Goal: Task Accomplishment & Management: Use online tool/utility

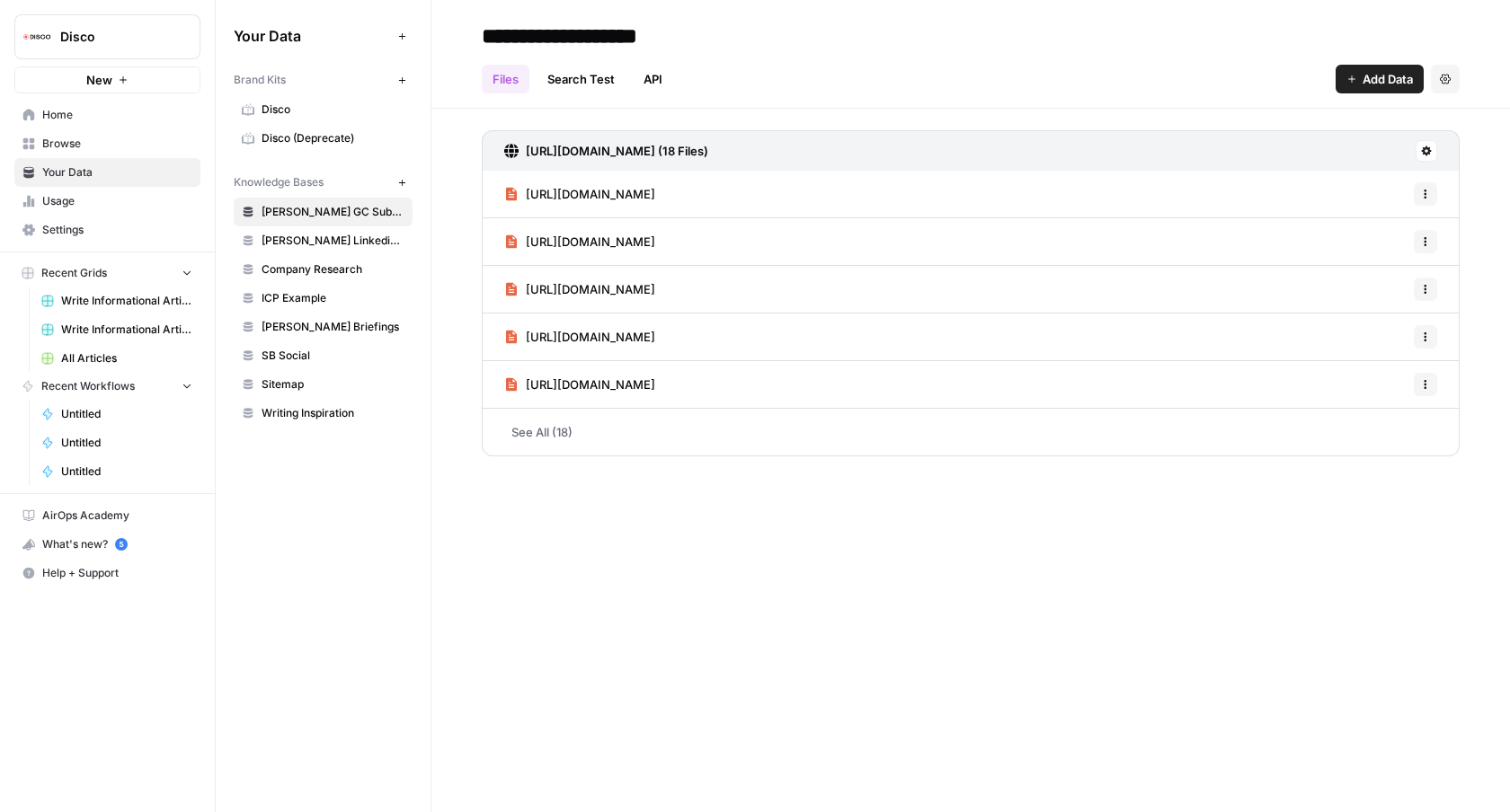
click at [112, 302] on span "Write Informational Articles" at bounding box center [126, 301] width 131 height 16
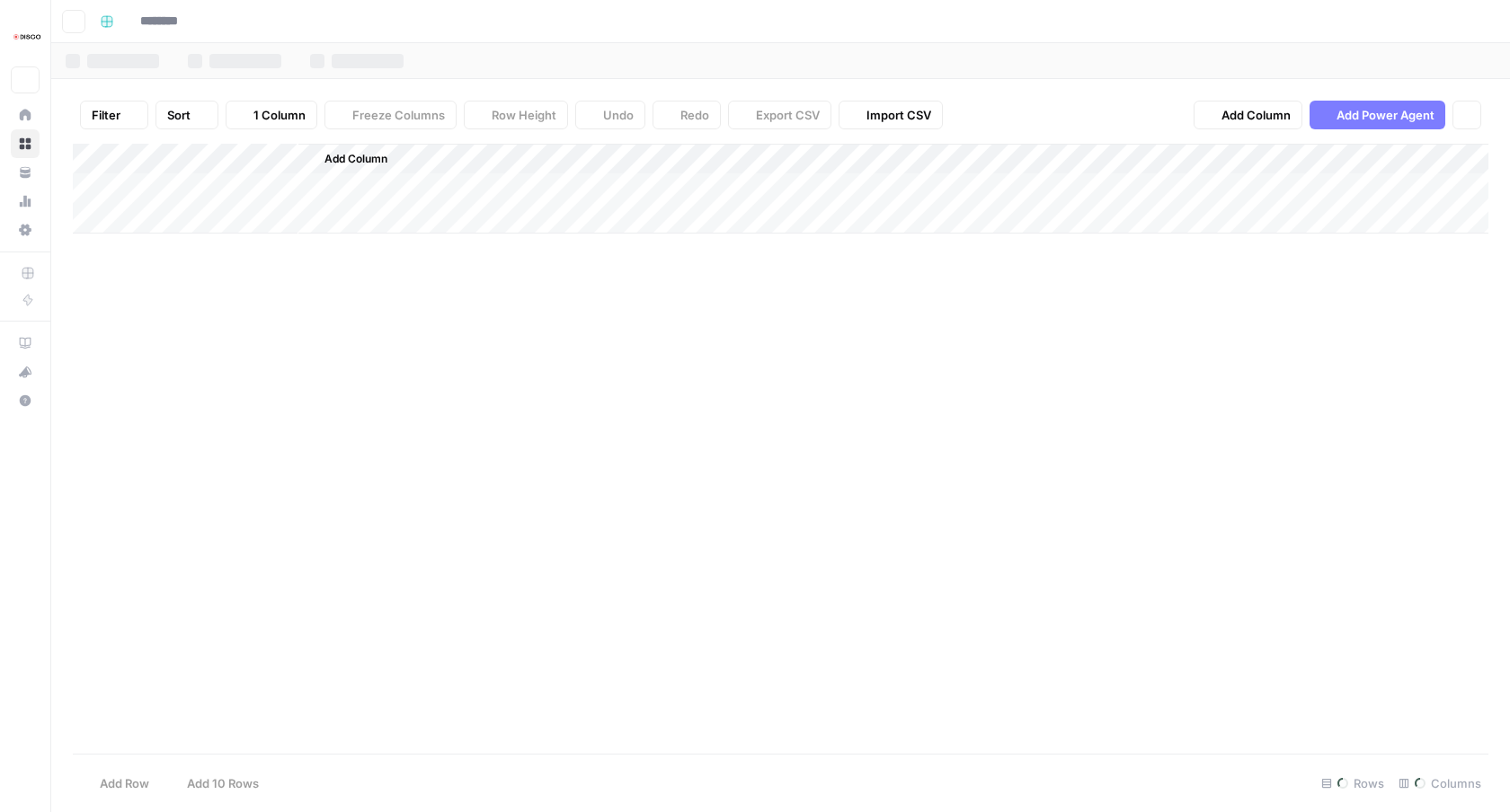
type input "**********"
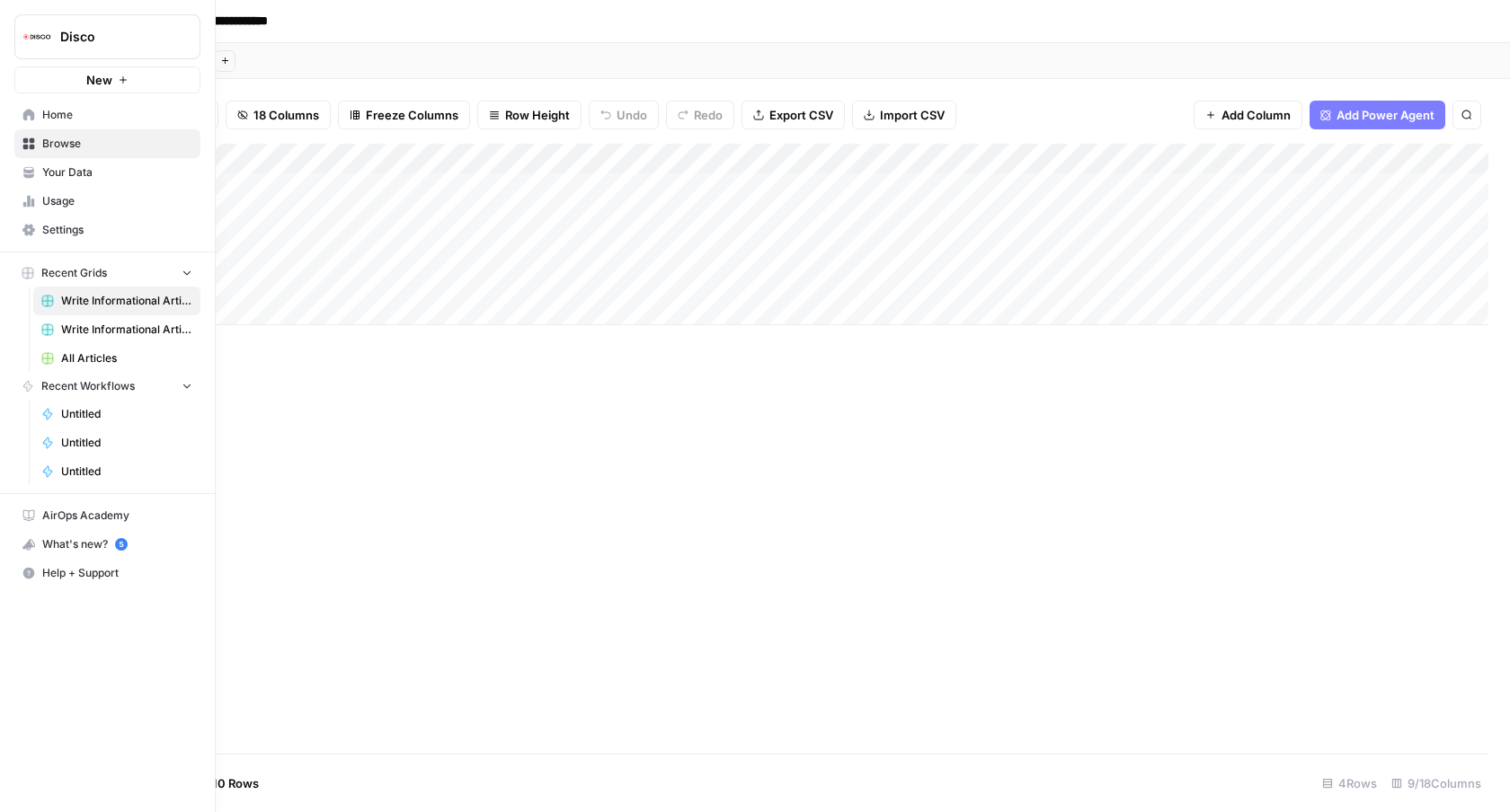
click at [79, 321] on span "Write Informational Articles" at bounding box center [126, 329] width 131 height 16
click at [61, 114] on span "Home" at bounding box center [116, 114] width 150 height 16
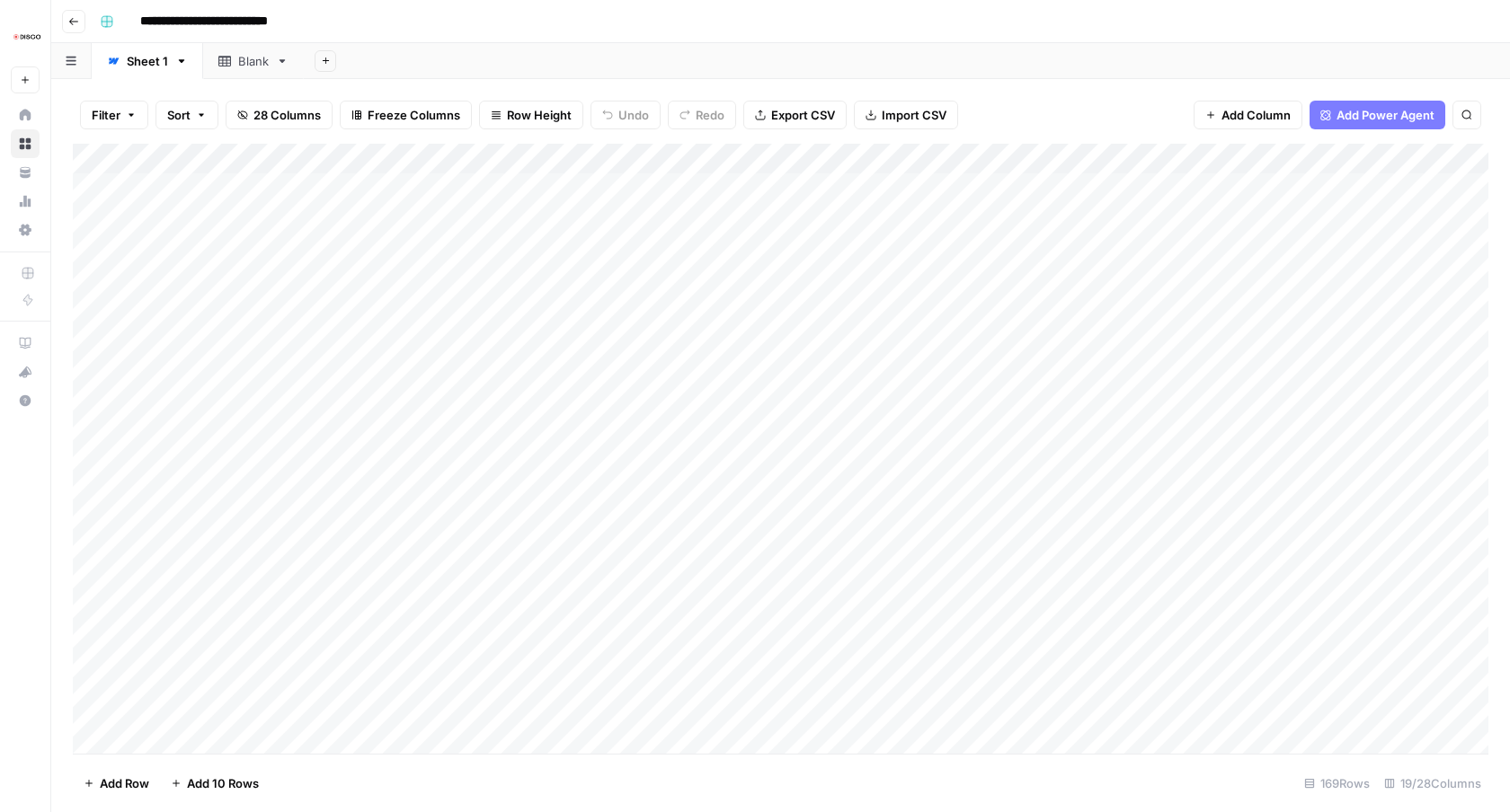
scroll to position [0, 1107]
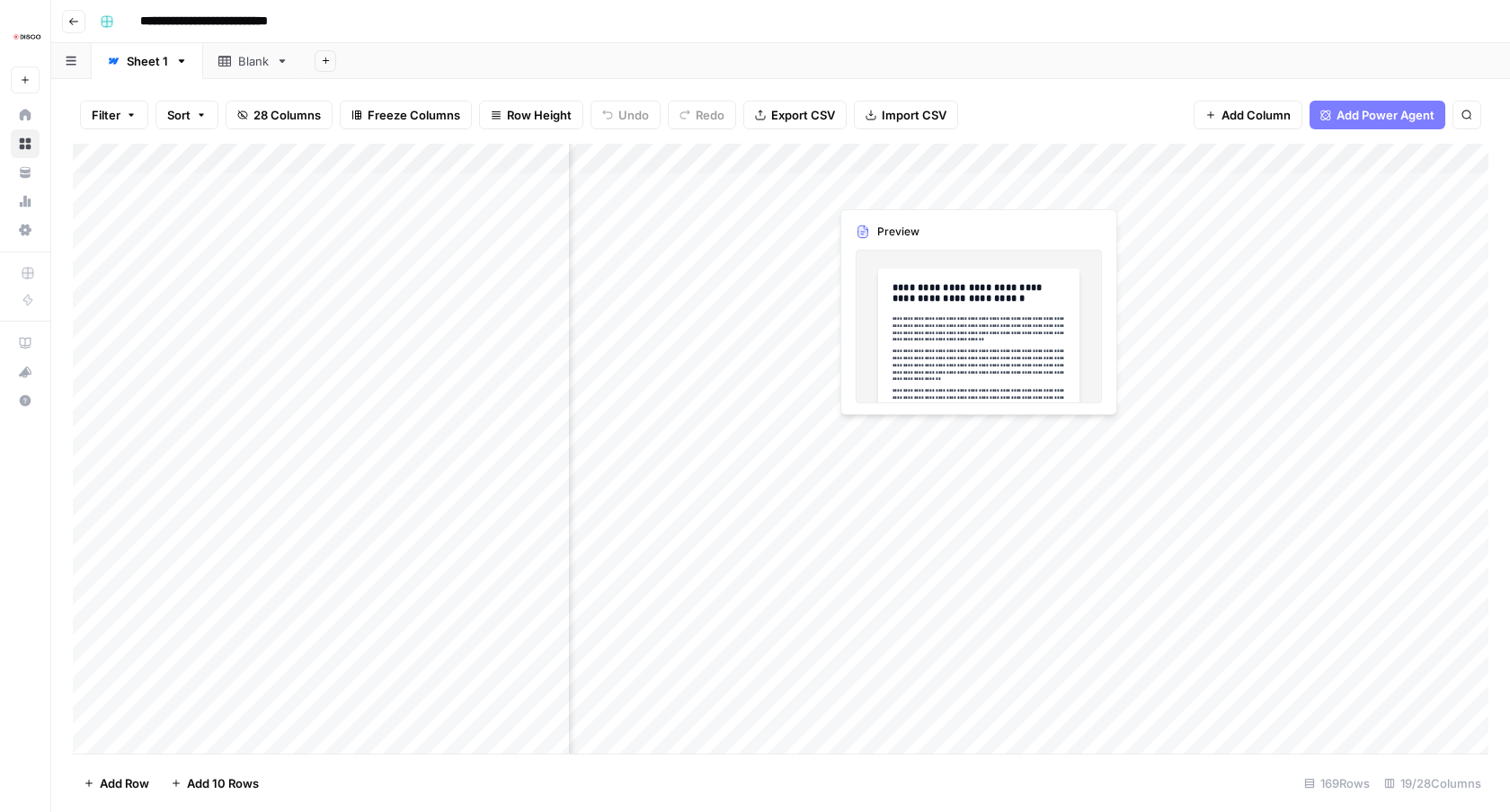
click at [882, 187] on div "Add Column" at bounding box center [780, 449] width 1415 height 610
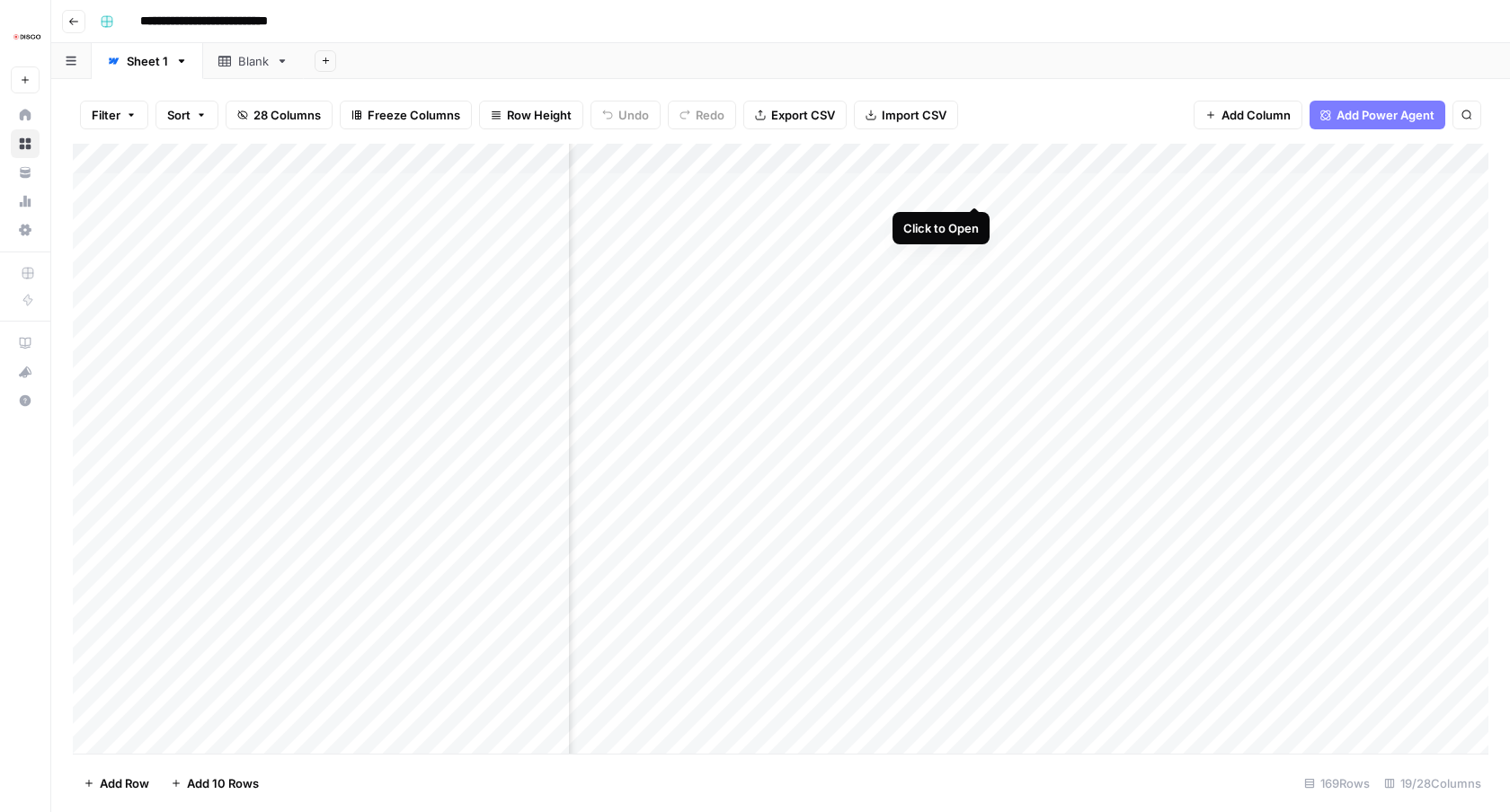
click at [976, 190] on div "Add Column" at bounding box center [780, 449] width 1415 height 610
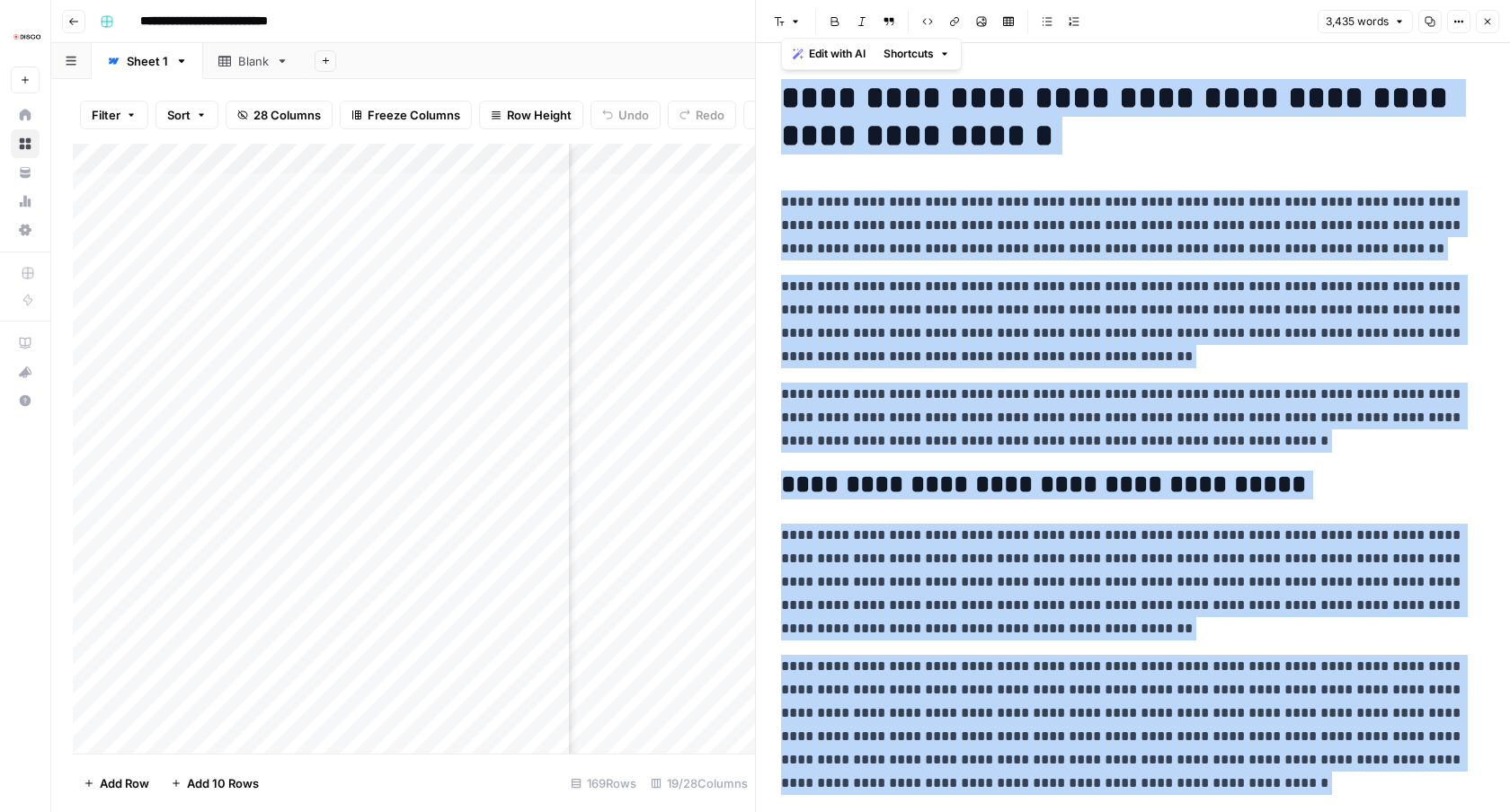
copy div "**********"
click at [978, 312] on p "**********" at bounding box center [1133, 321] width 704 height 94
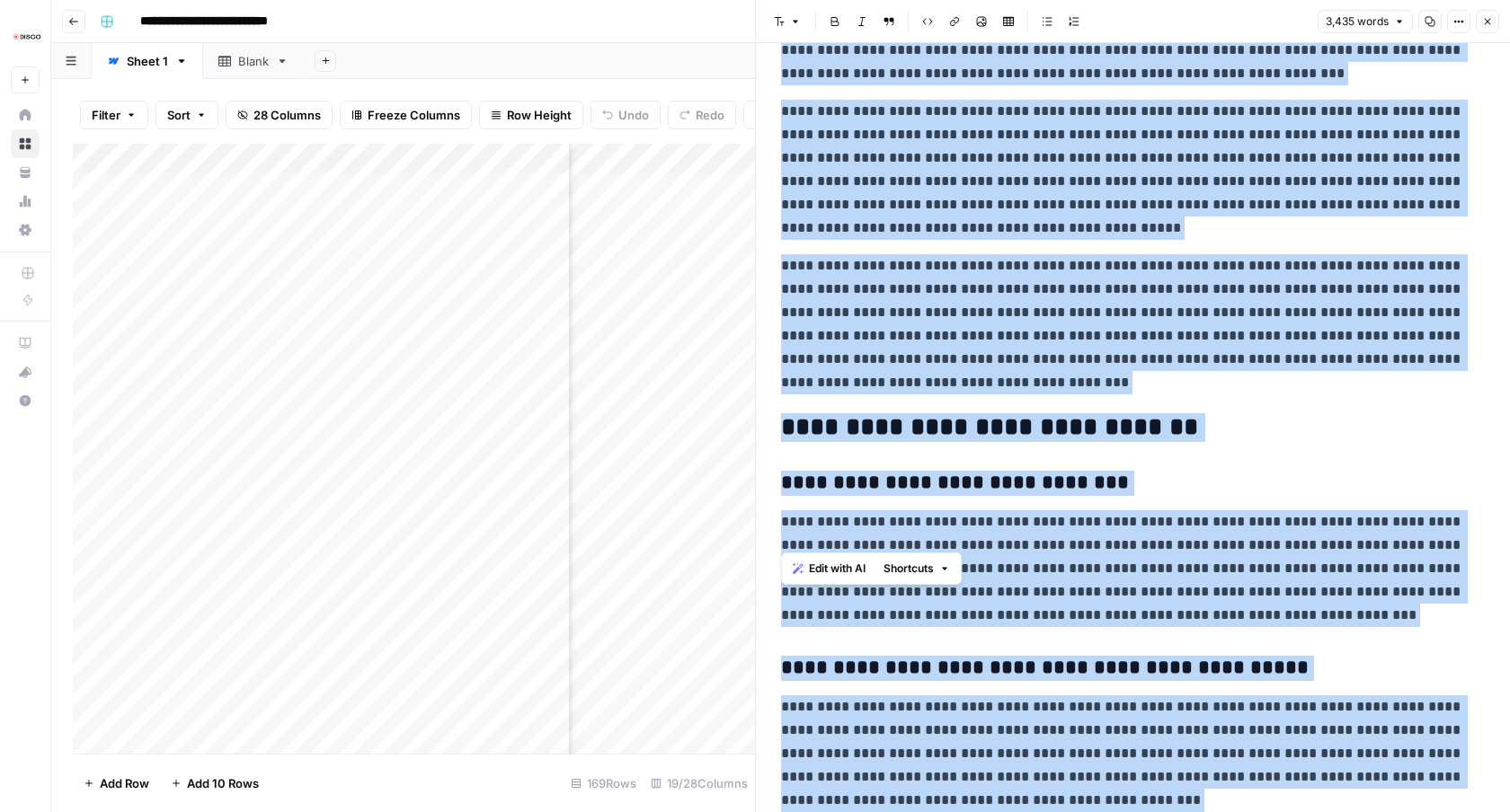
scroll to position [8075, 0]
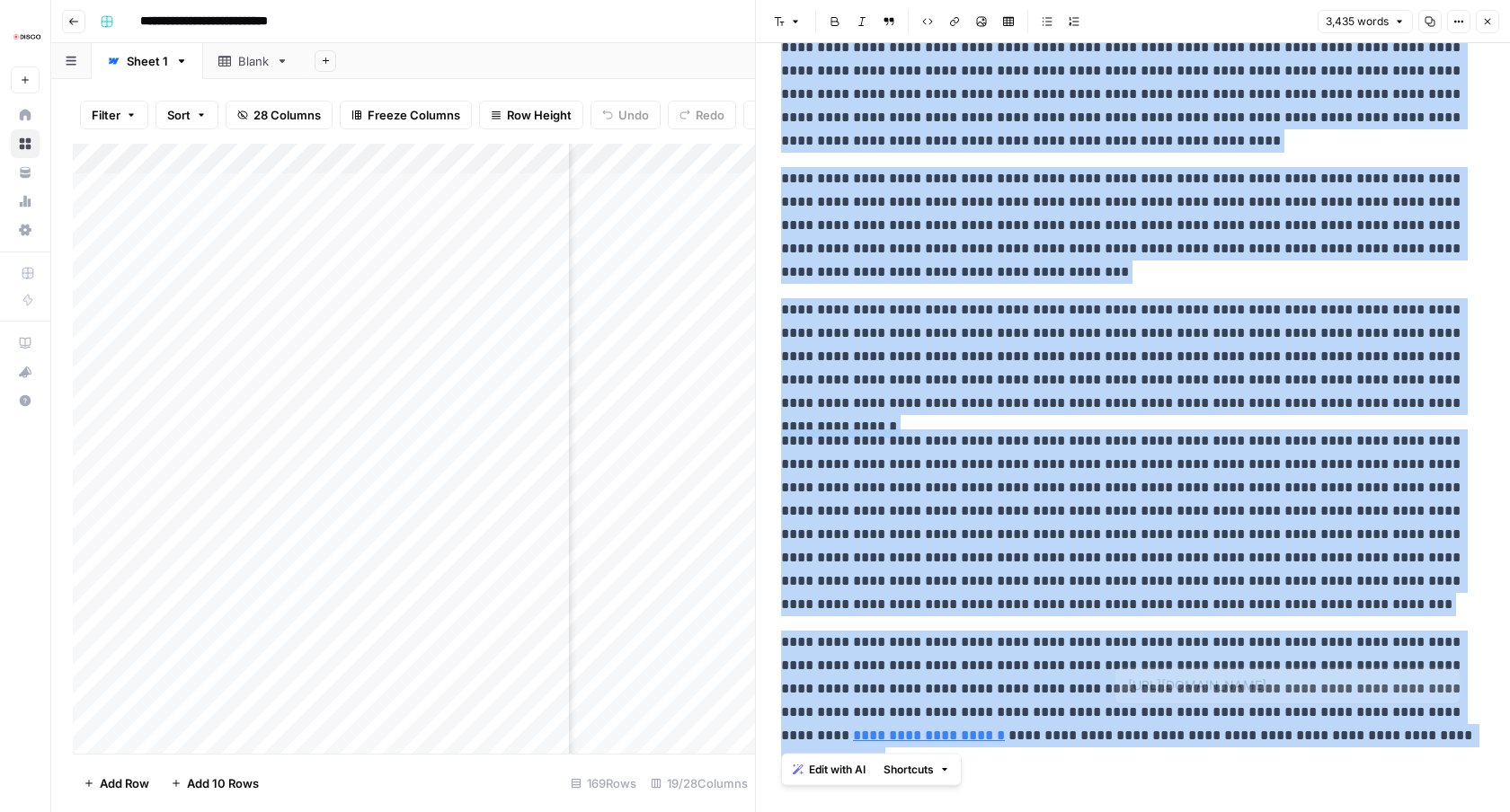
drag, startPoint x: 784, startPoint y: 202, endPoint x: 1374, endPoint y: 756, distance: 809.3
copy div "**********"
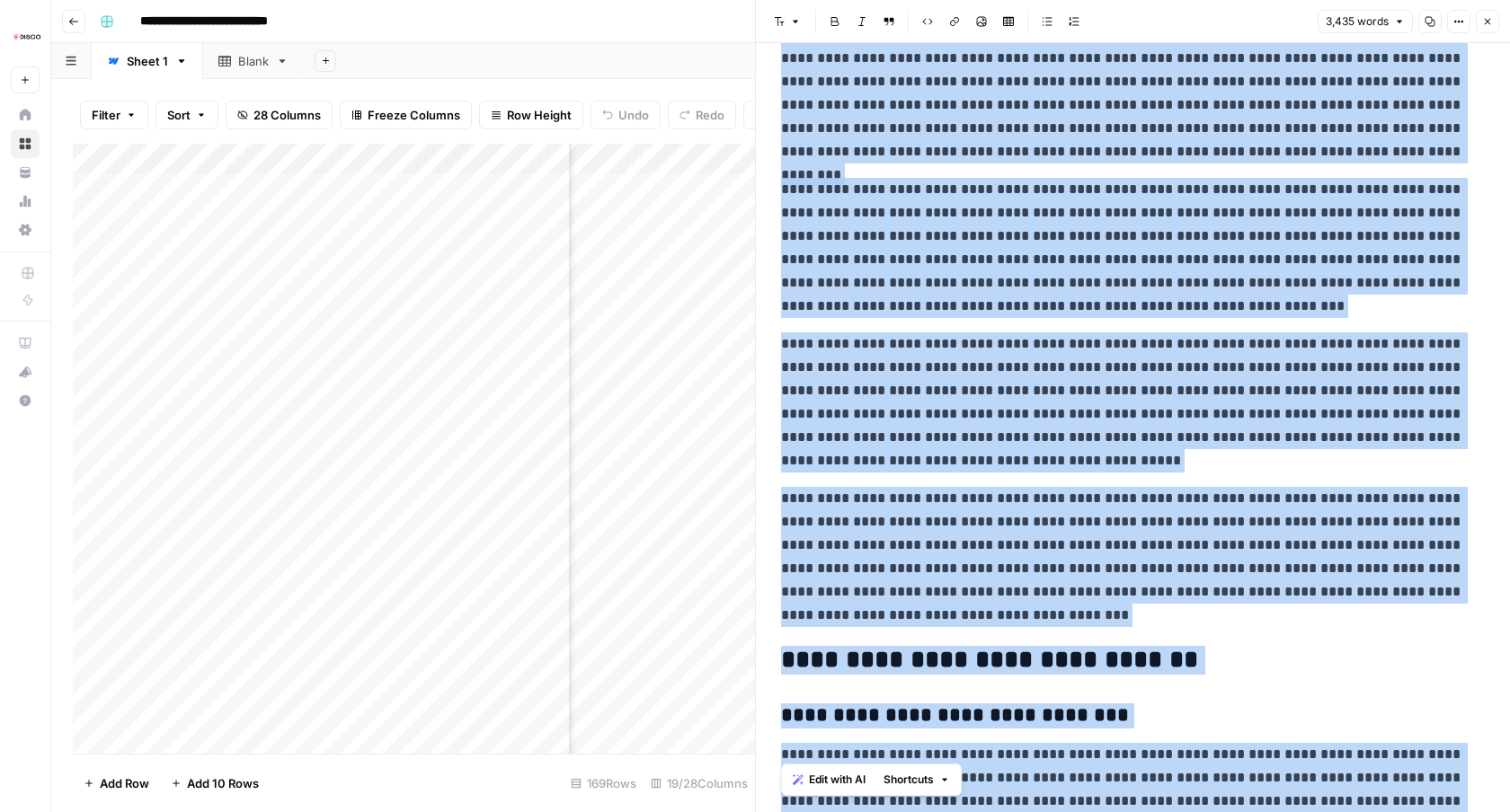
scroll to position [6156, 0]
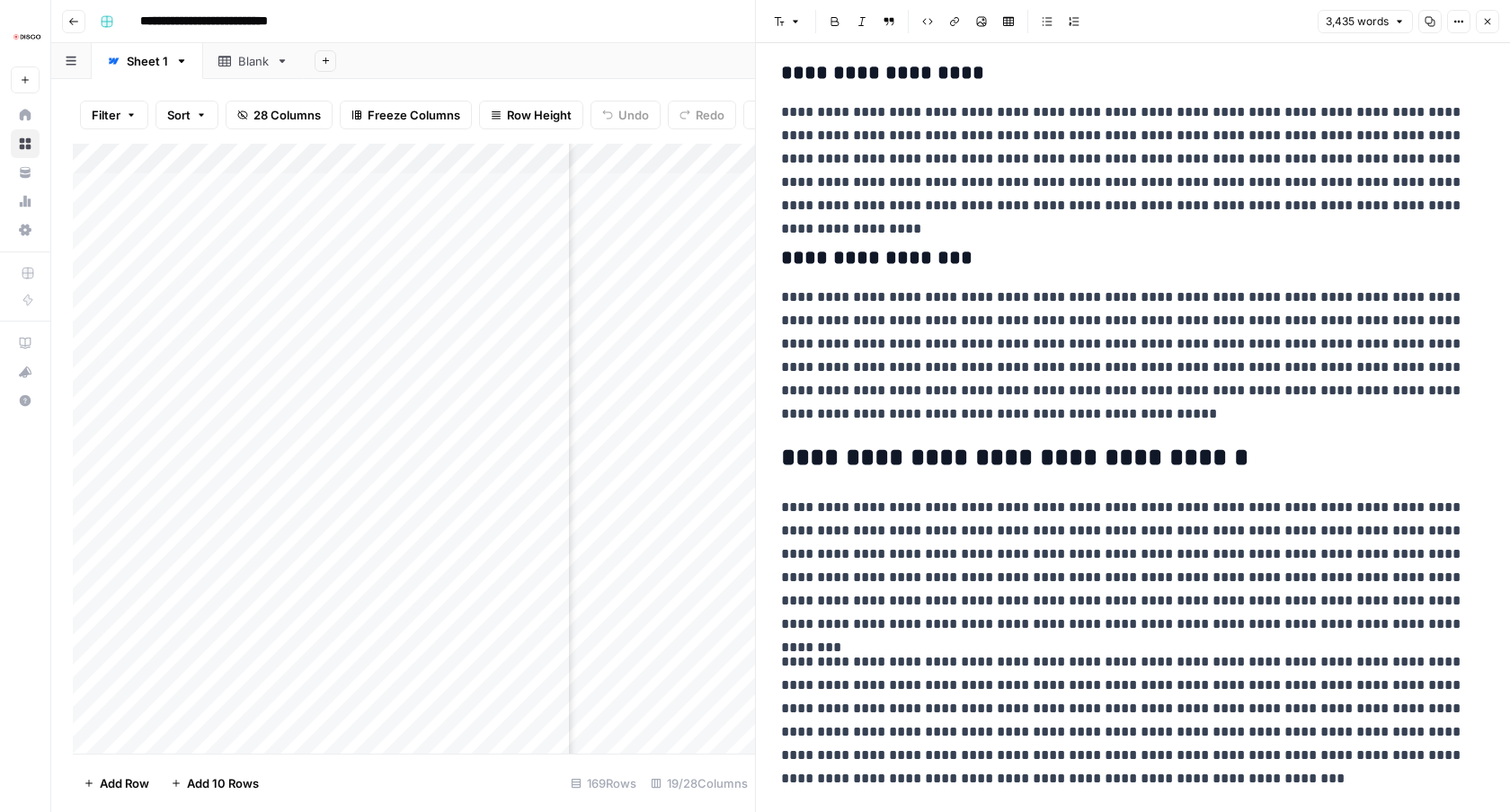
click at [642, 69] on div "Add Sheet" at bounding box center [907, 61] width 1206 height 36
click at [683, 168] on div "Add Column" at bounding box center [413, 449] width 682 height 610
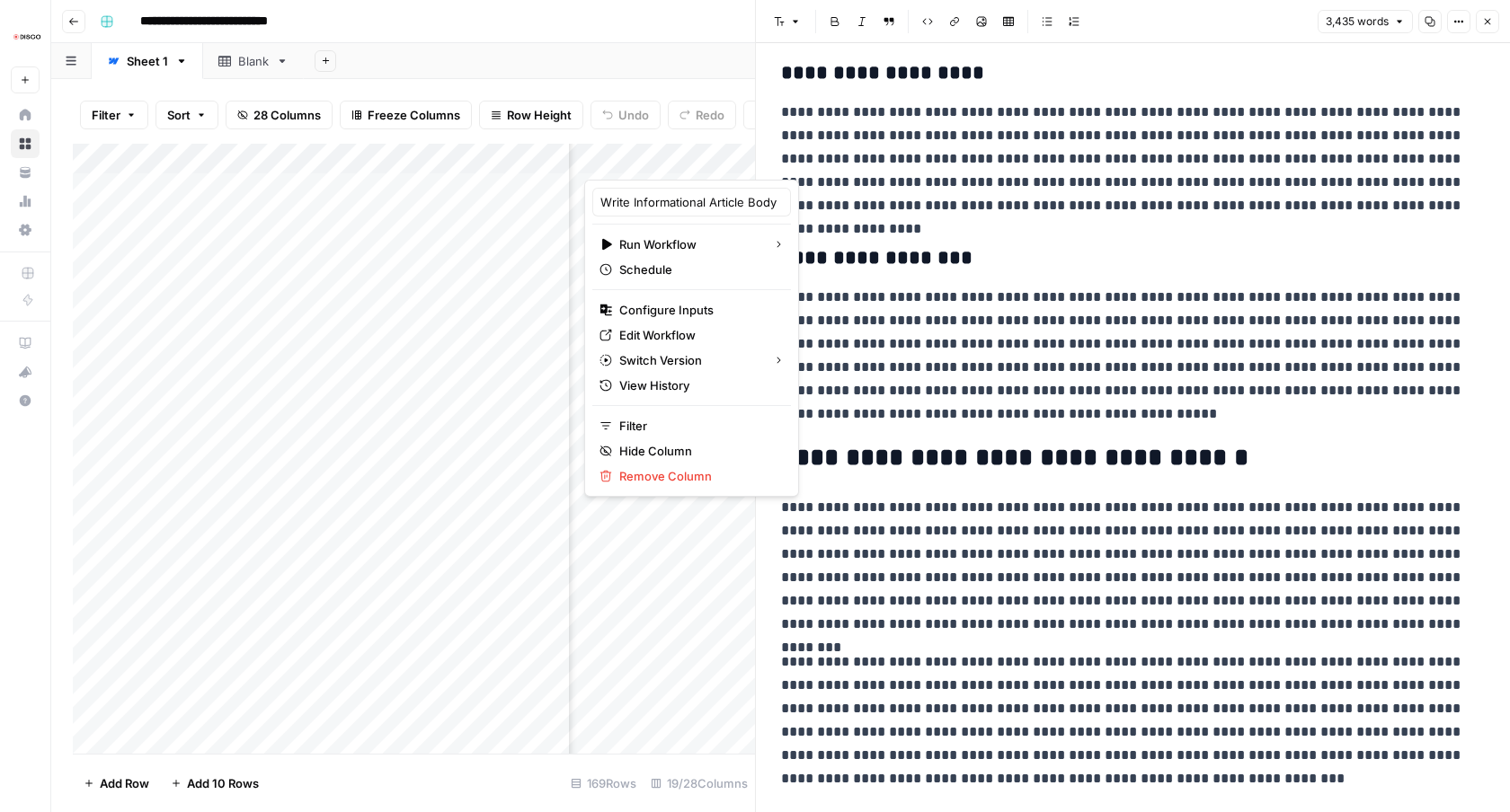
click at [1489, 23] on icon "button" at bounding box center [1487, 21] width 11 height 11
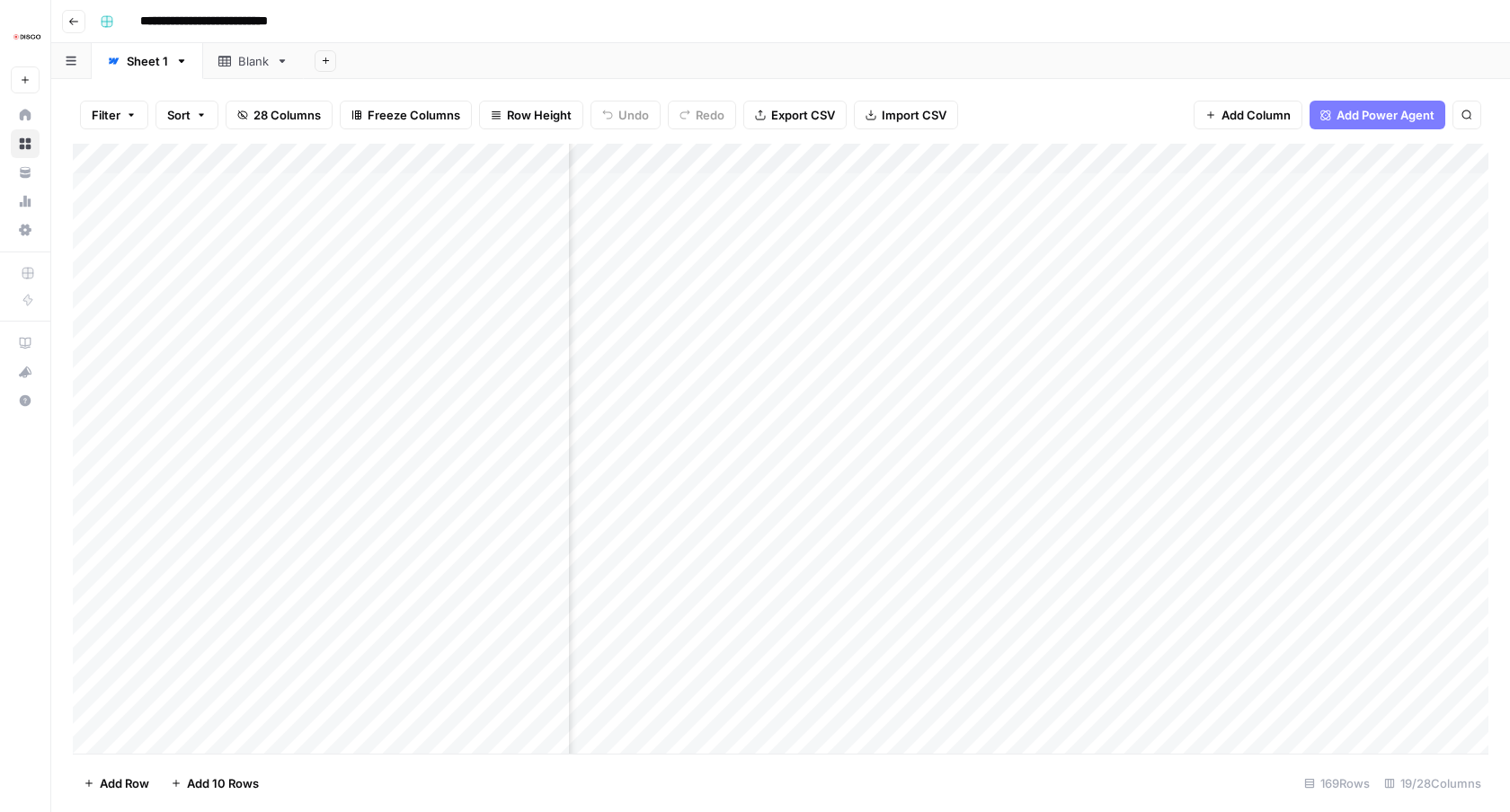
click at [909, 153] on div "Add Column" at bounding box center [780, 449] width 1415 height 610
click at [1066, 121] on div "Filter Sort 28 Columns Freeze Columns Row Height Undo Redo Export CSV Import CS…" at bounding box center [780, 115] width 1415 height 58
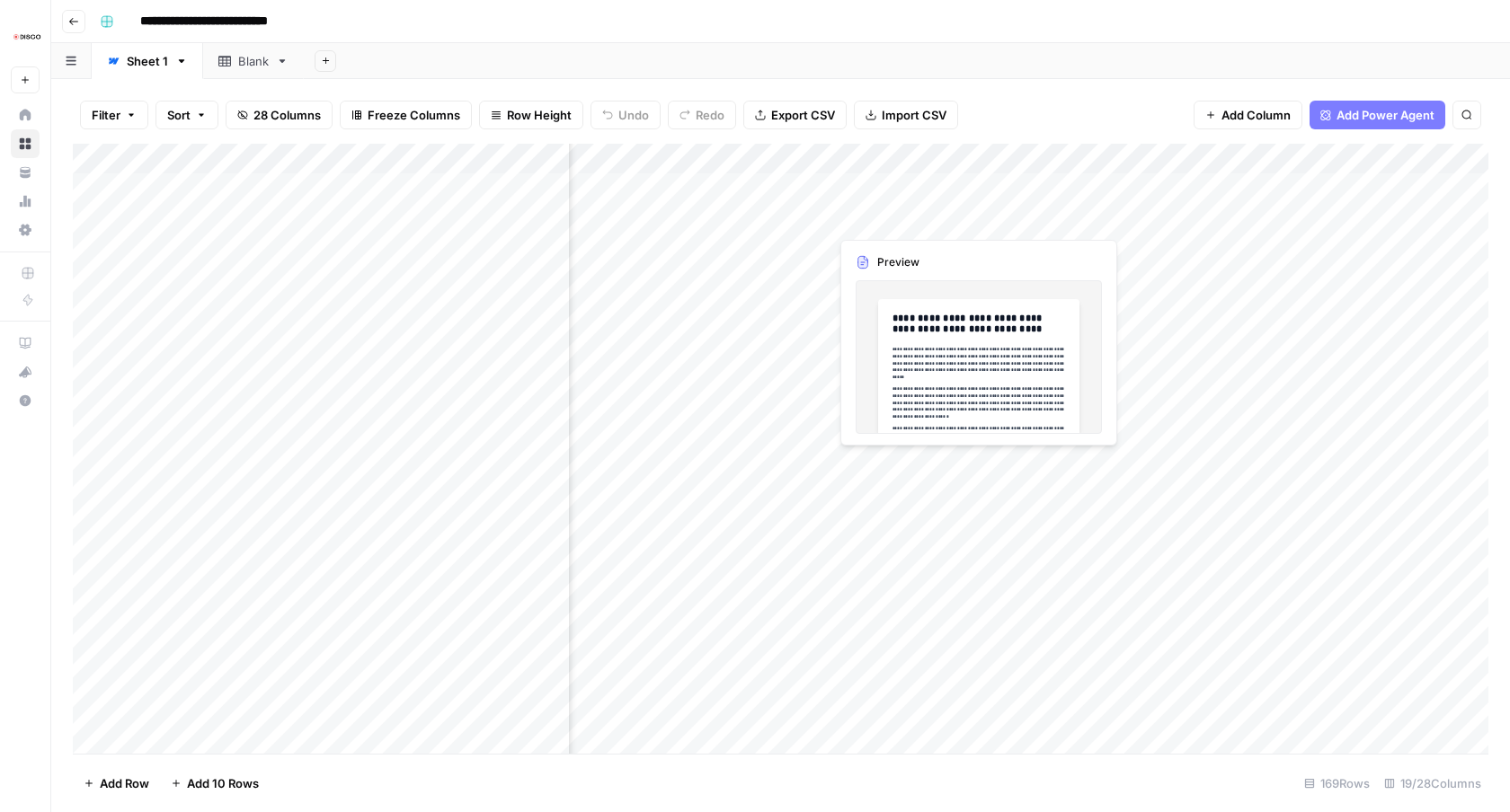
click at [866, 218] on div "Add Column" at bounding box center [780, 449] width 1415 height 610
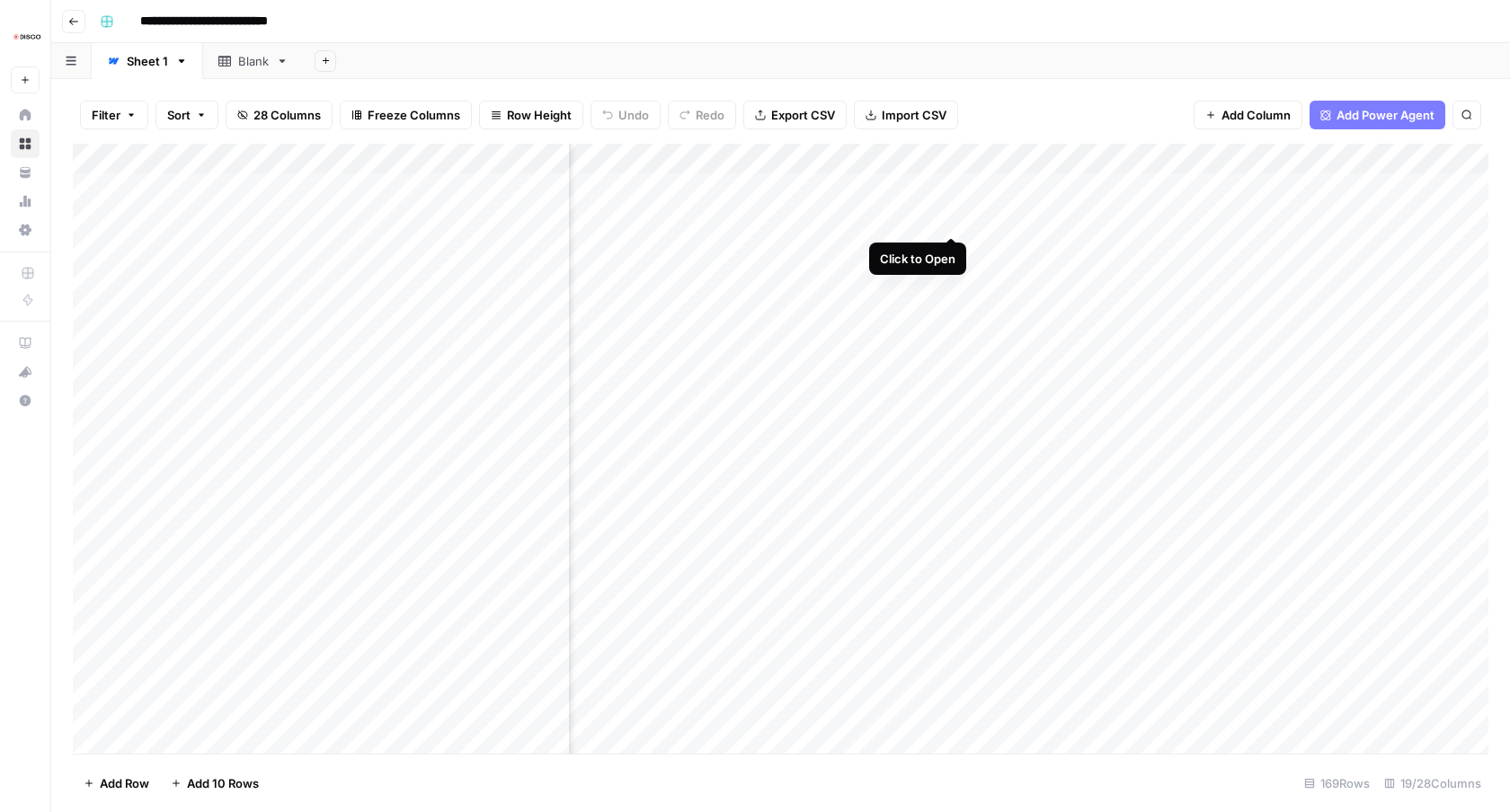
click at [960, 218] on div "Add Column" at bounding box center [780, 449] width 1415 height 610
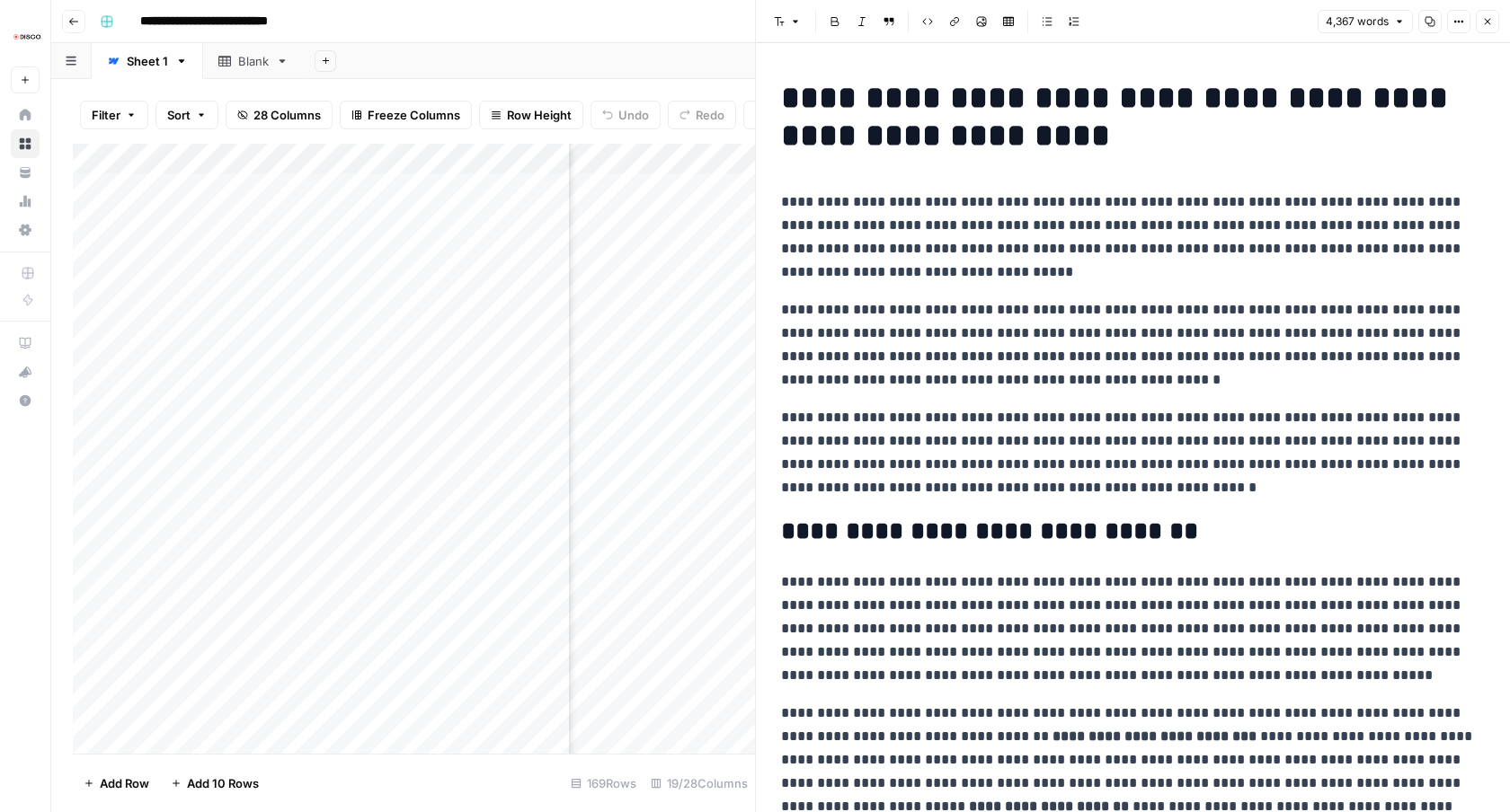
click at [1459, 23] on icon "button" at bounding box center [1458, 21] width 11 height 11
click at [1428, 23] on icon "button" at bounding box center [1429, 21] width 11 height 11
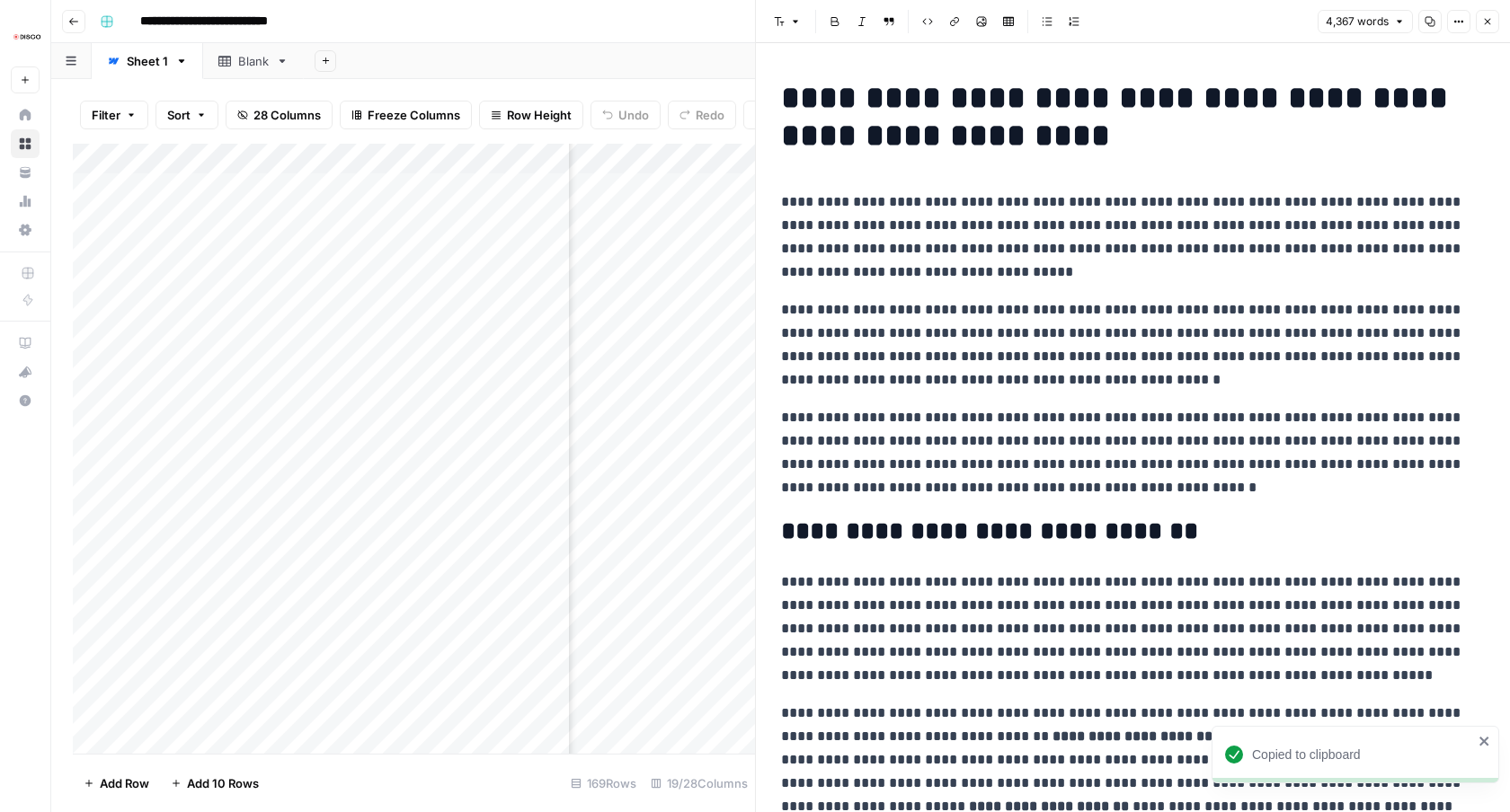
click at [652, 74] on div "Add Sheet" at bounding box center [907, 61] width 1206 height 36
click at [1489, 17] on icon "button" at bounding box center [1487, 21] width 11 height 11
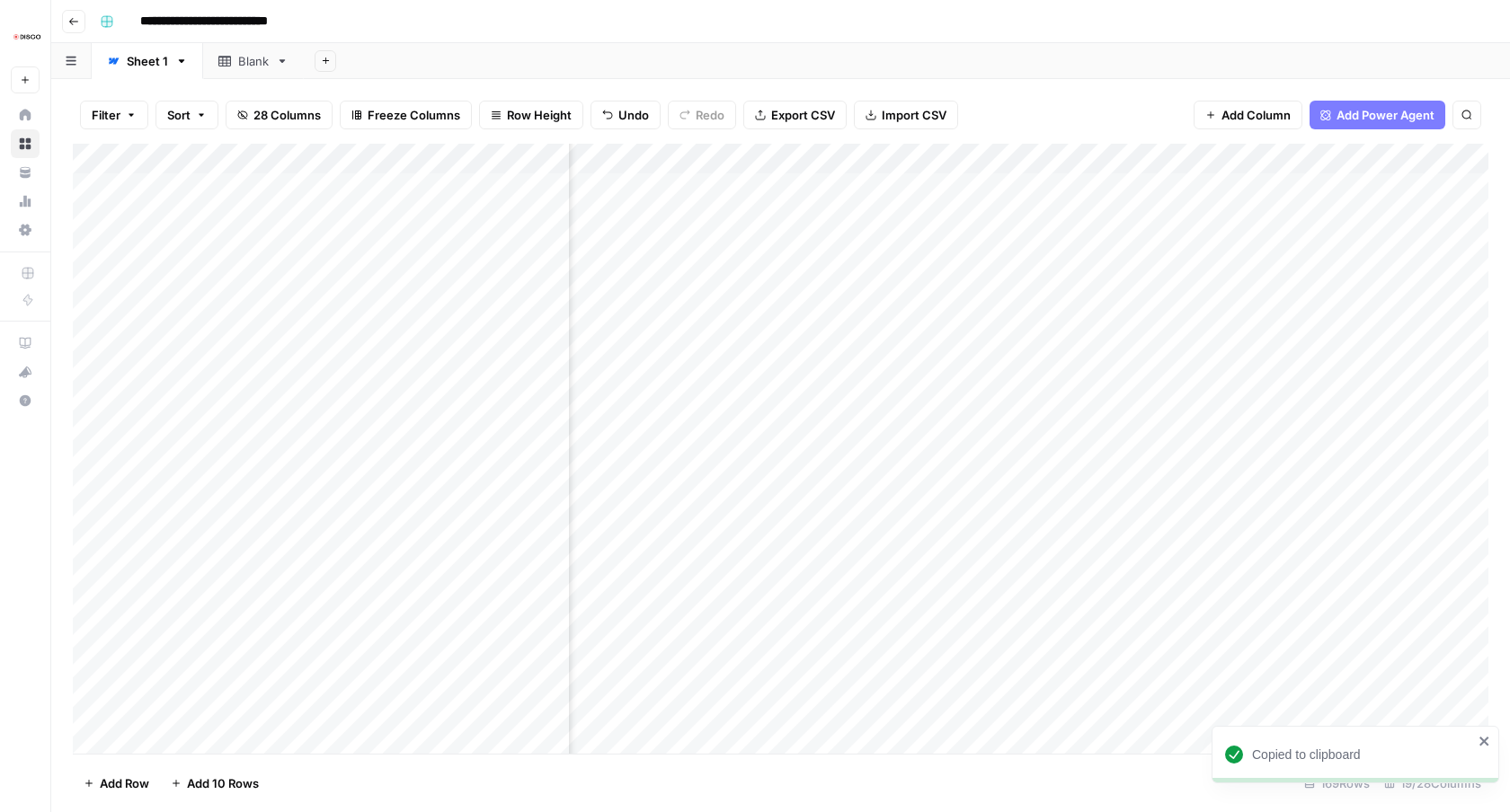
click at [923, 158] on div "Add Column" at bounding box center [780, 449] width 1415 height 610
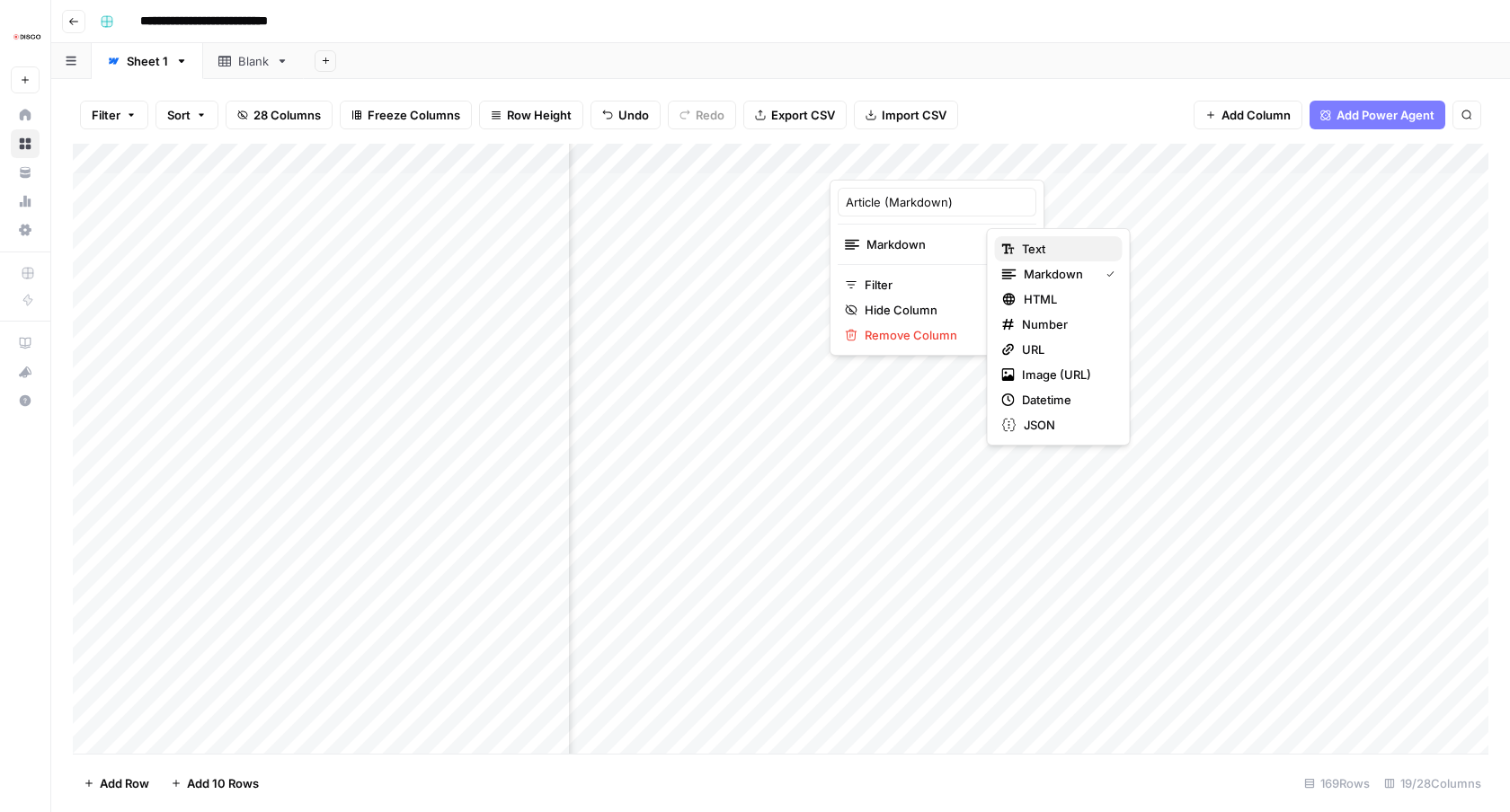
click at [1051, 252] on span "Text" at bounding box center [1065, 249] width 87 height 18
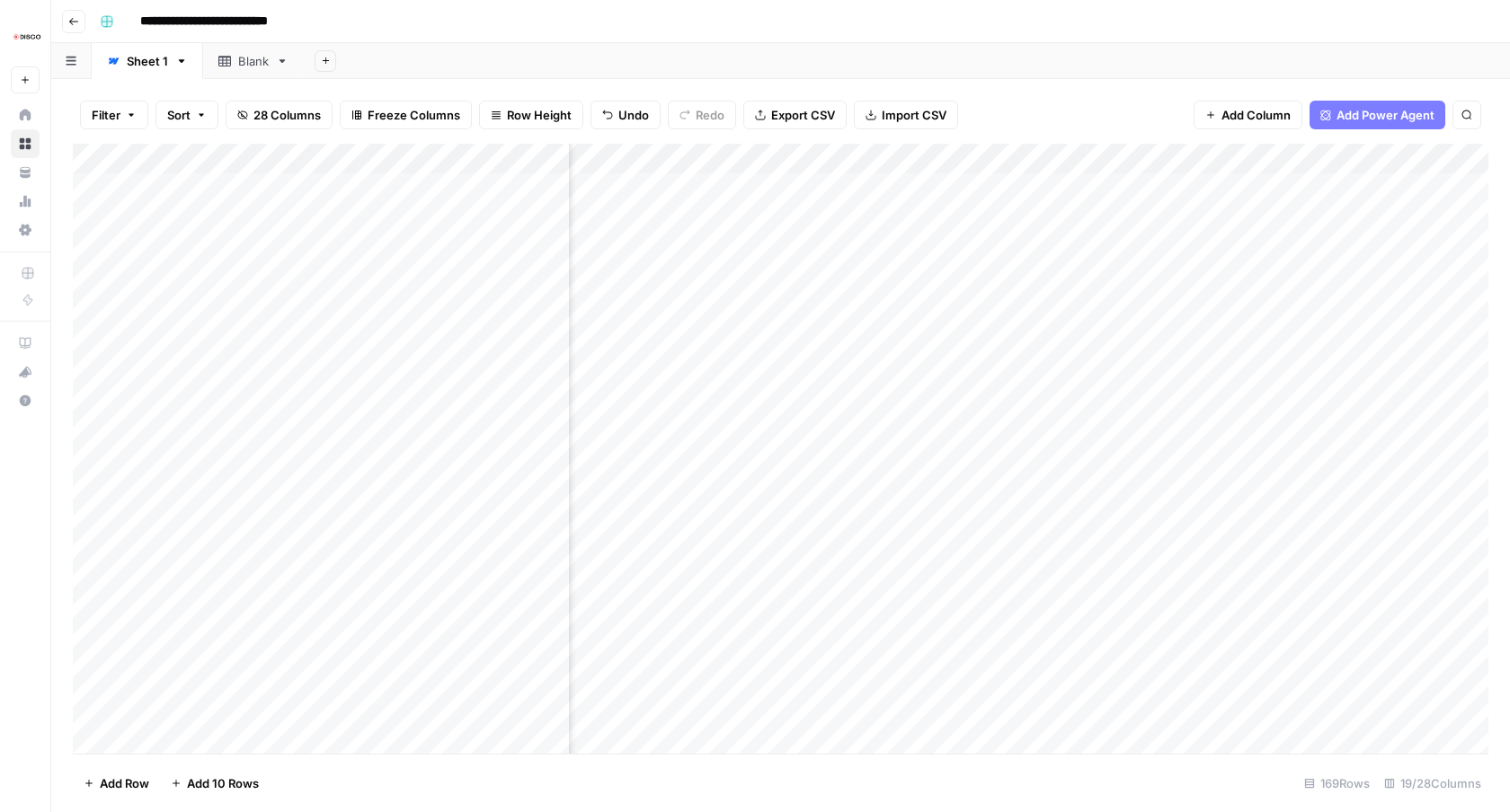
click at [916, 187] on div "Add Column" at bounding box center [780, 449] width 1415 height 610
click at [974, 188] on div "Add Column" at bounding box center [780, 449] width 1415 height 610
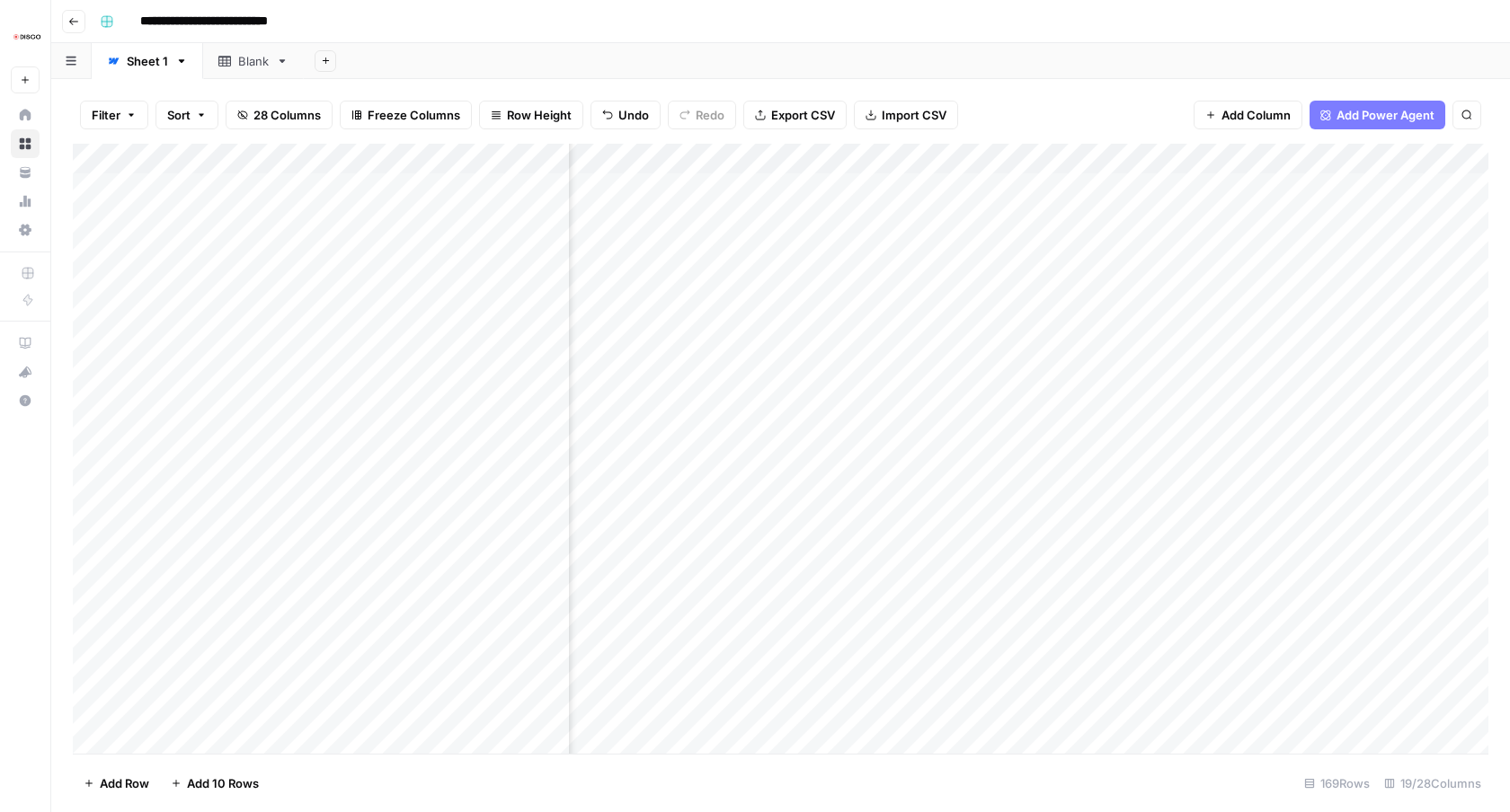
click at [929, 159] on div "Add Column" at bounding box center [780, 449] width 1415 height 610
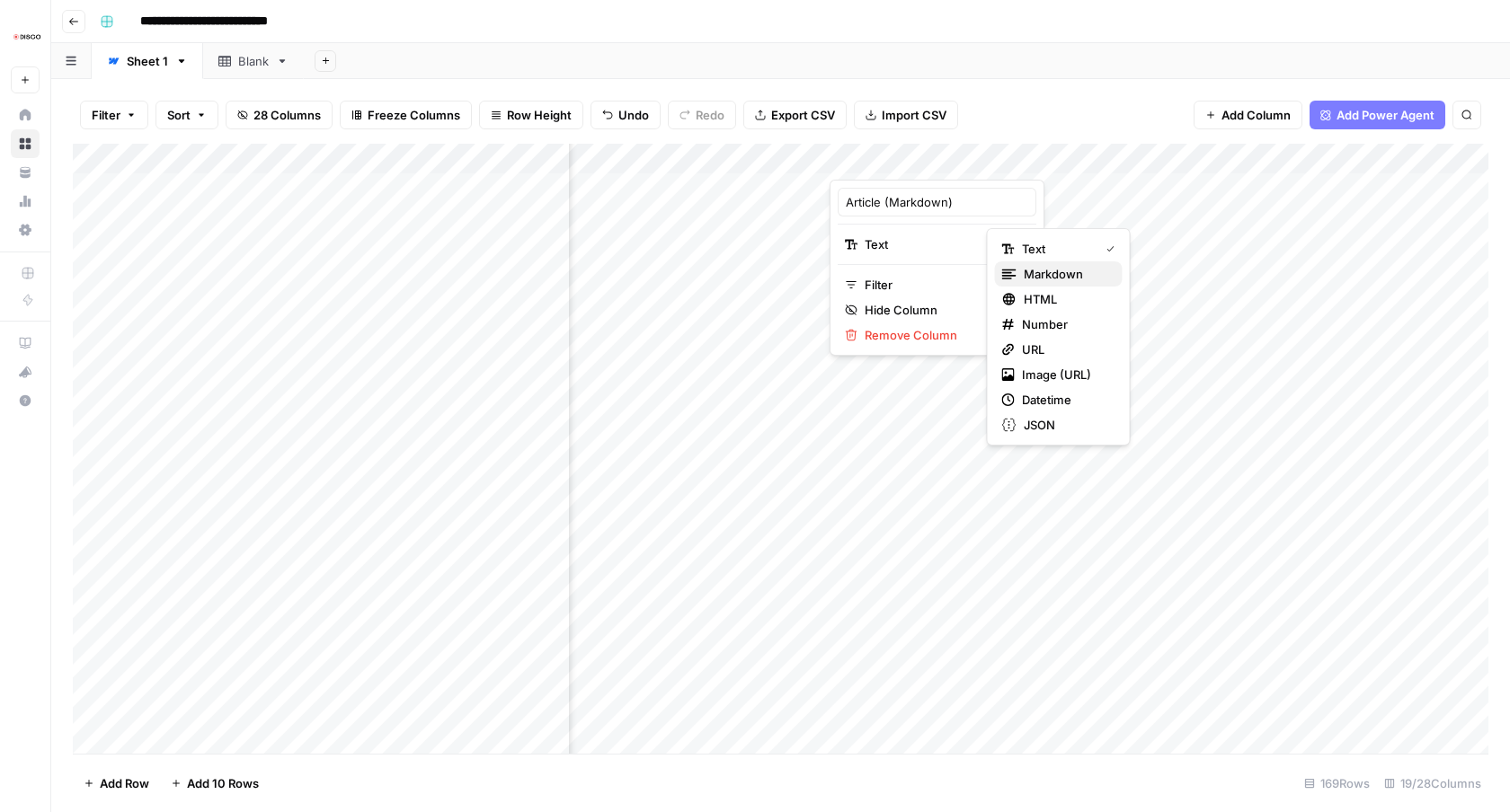
click at [1044, 279] on span "Markdown" at bounding box center [1066, 274] width 85 height 18
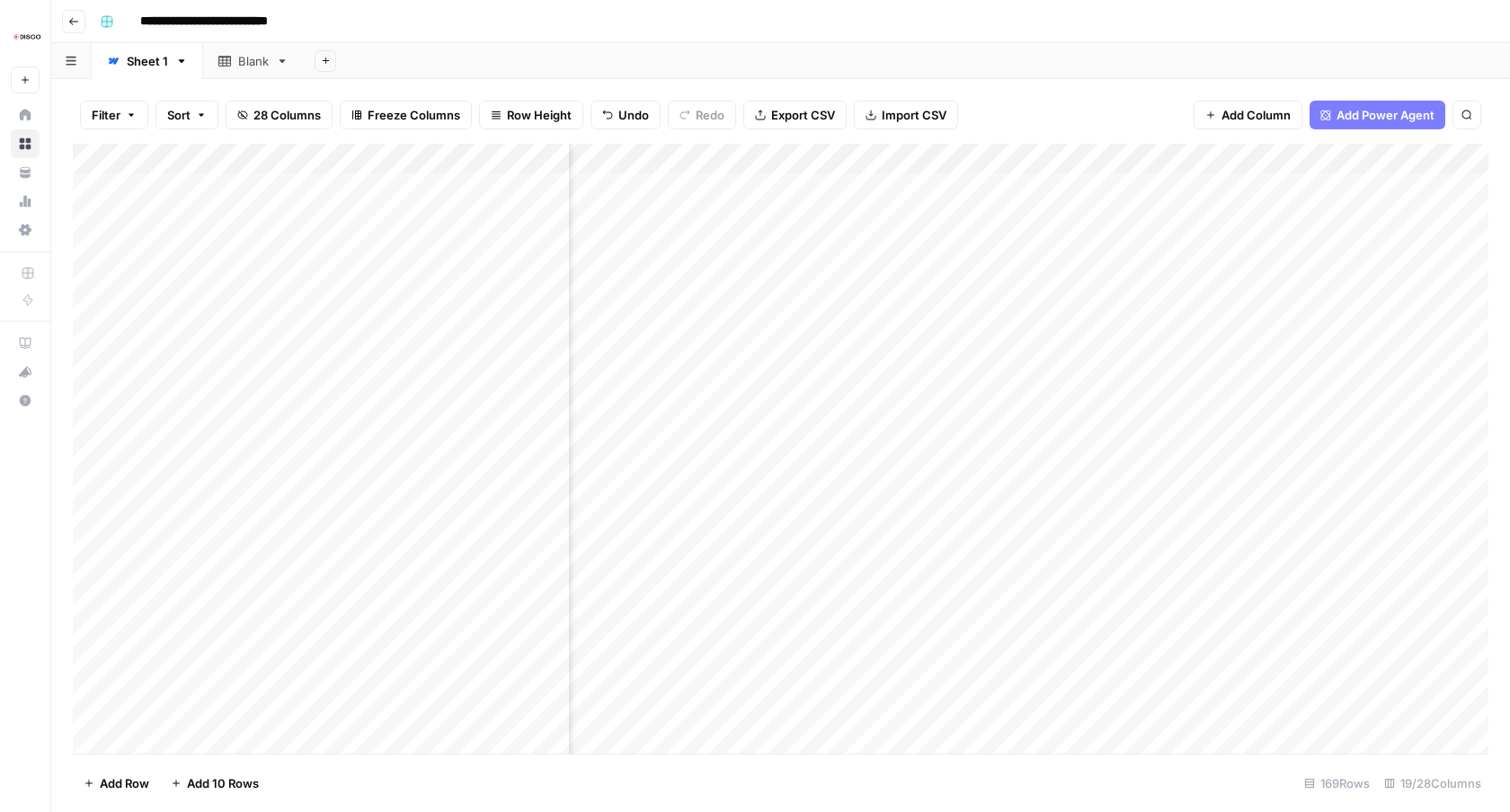
click at [886, 190] on div "Add Column" at bounding box center [780, 449] width 1415 height 610
click at [978, 188] on div "Add Column" at bounding box center [780, 449] width 1415 height 610
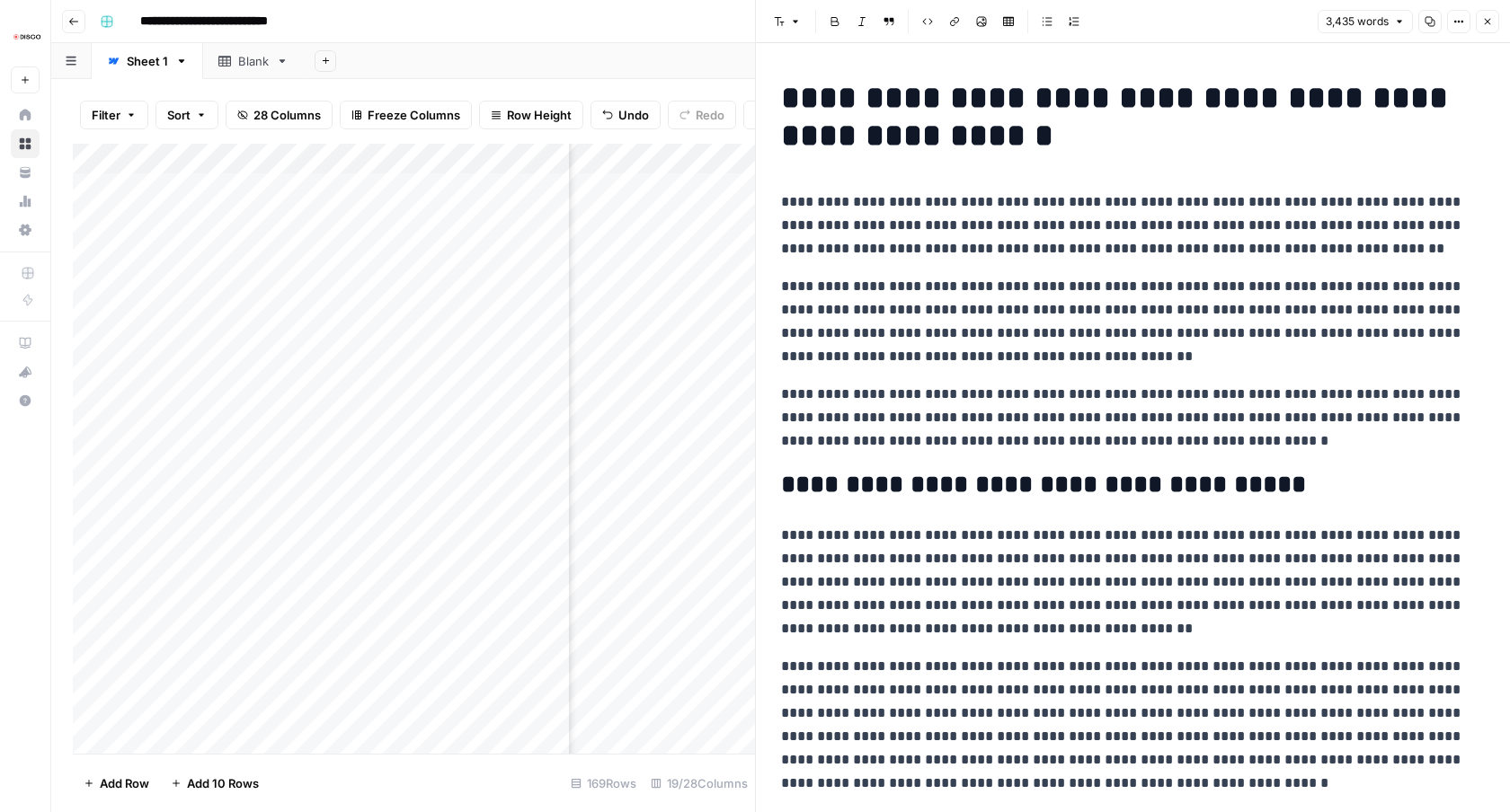
click at [1260, 144] on h1 "**********" at bounding box center [1133, 116] width 704 height 76
click at [1453, 26] on icon "button" at bounding box center [1458, 21] width 11 height 11
click at [1396, 181] on span "Code" at bounding box center [1404, 190] width 87 height 18
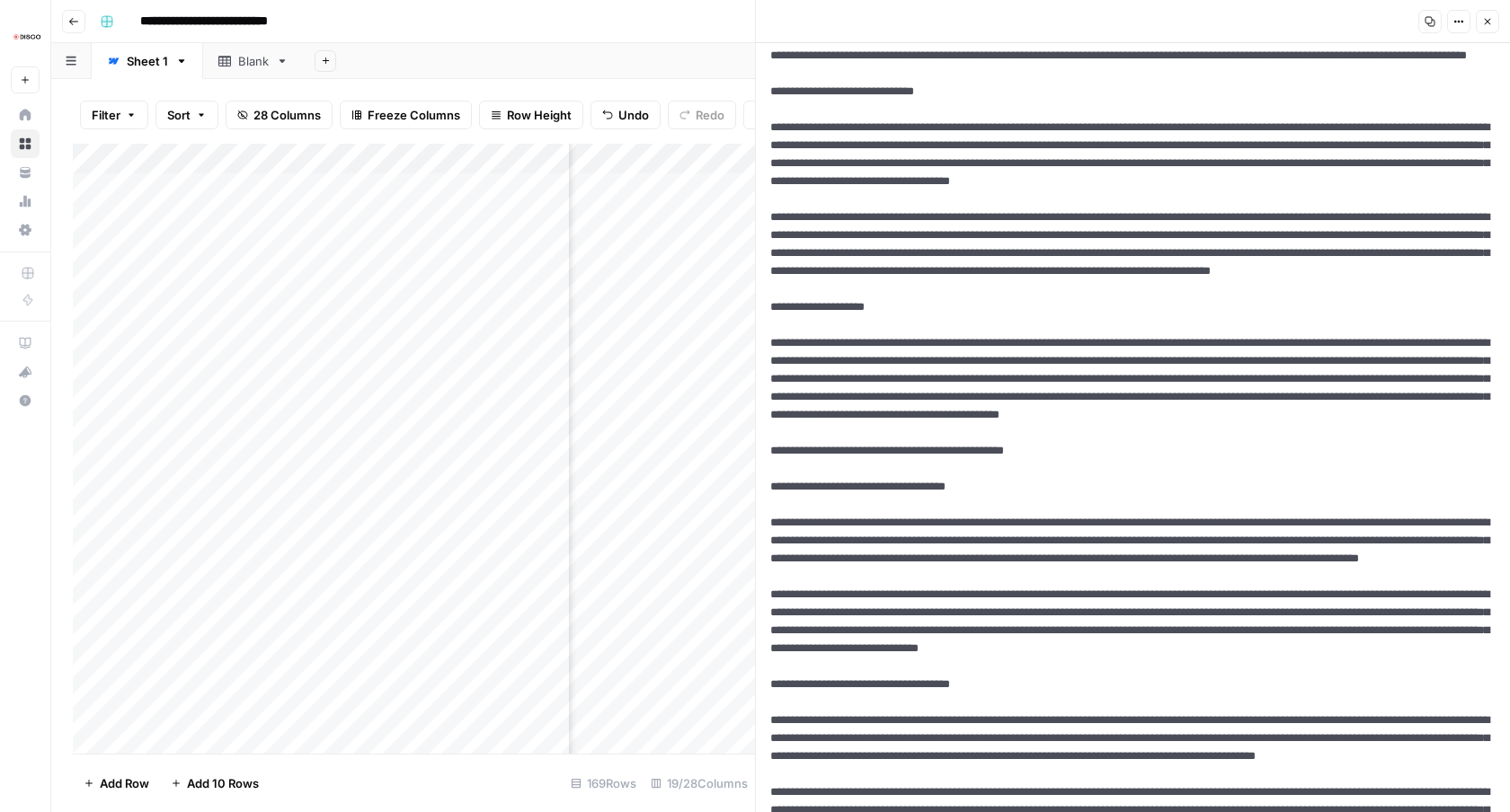
scroll to position [1044, 0]
